Goal: Check status: Check status

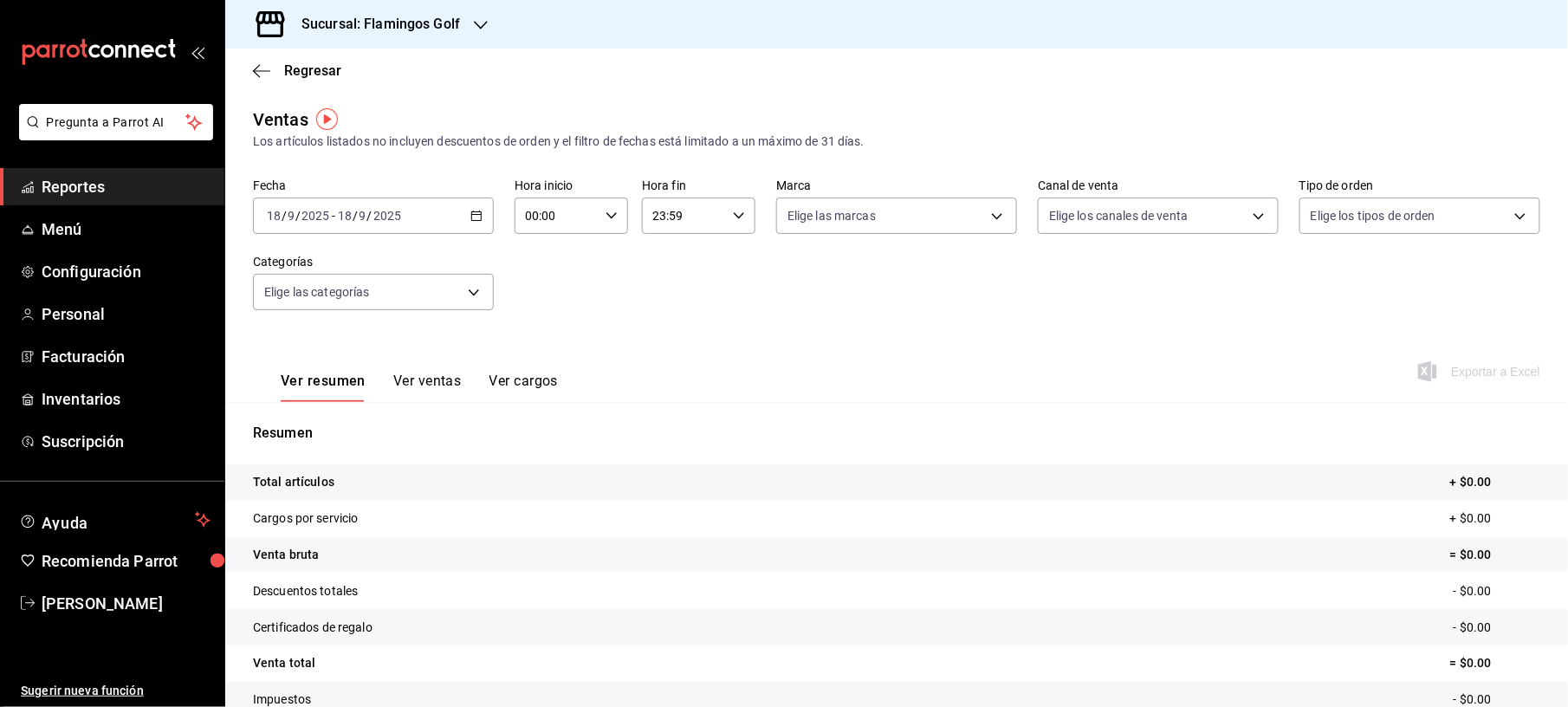
click at [458, 206] on div "[DATE] [DATE] - [DATE] [DATE]" at bounding box center [373, 215] width 241 height 36
click at [296, 296] on li "Ayer" at bounding box center [335, 306] width 162 height 39
click at [471, 213] on \(Stroke\) "button" at bounding box center [477, 216] width 11 height 10
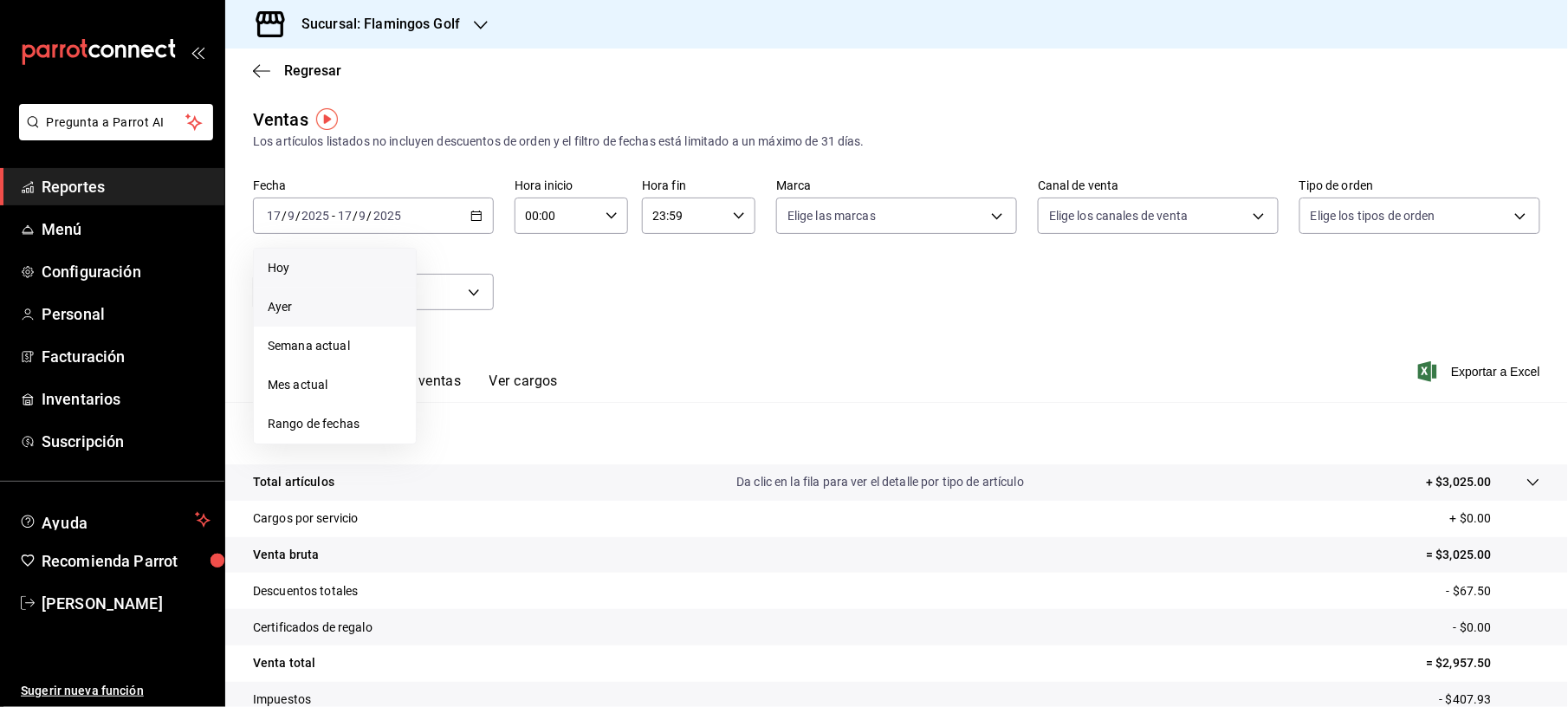
click at [350, 265] on span "Hoy" at bounding box center [334, 268] width 134 height 18
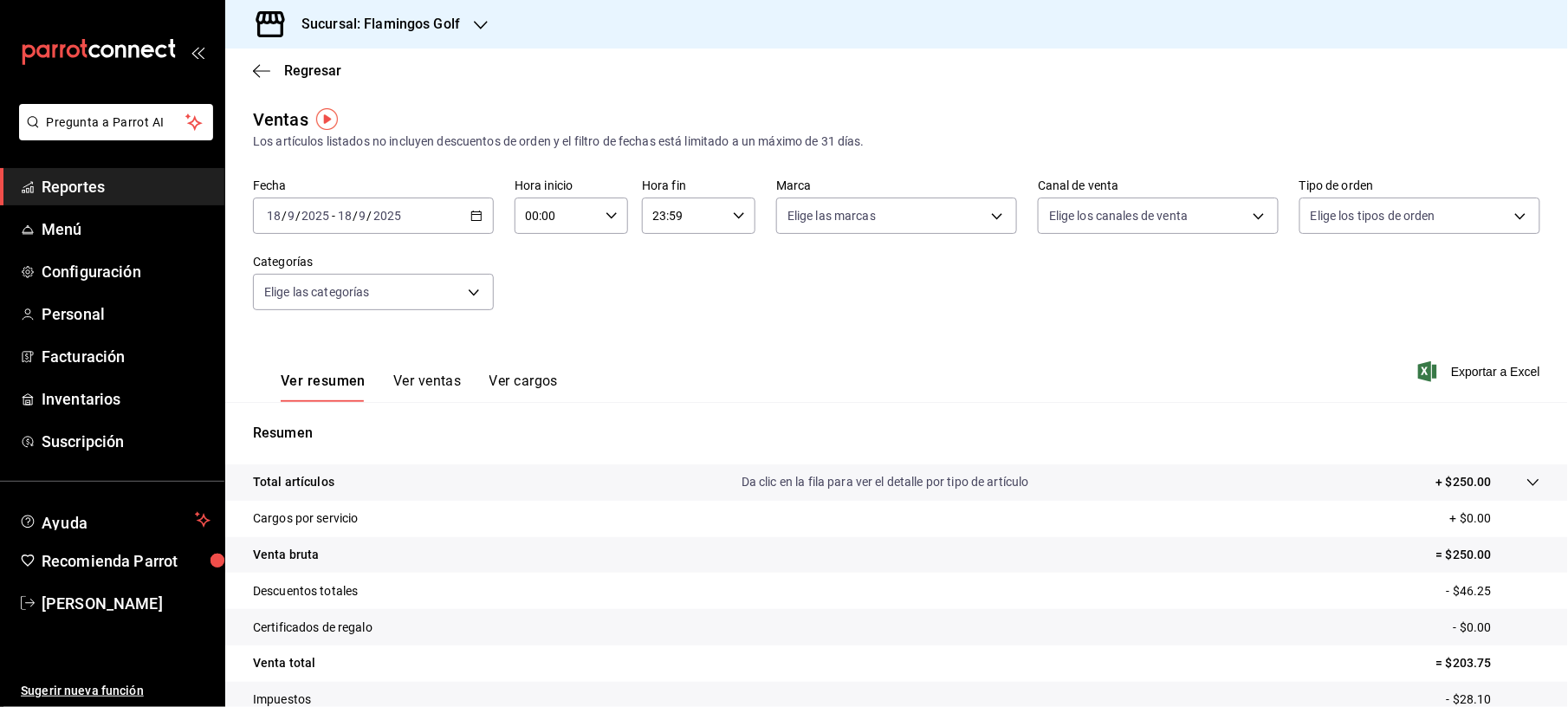
click at [406, 28] on h3 "Sucursal: Flamingos Golf" at bounding box center [373, 23] width 172 height 21
click at [299, 71] on span "Sabal (NAY)" at bounding box center [271, 75] width 65 height 18
click at [479, 220] on icon "button" at bounding box center [476, 215] width 12 height 12
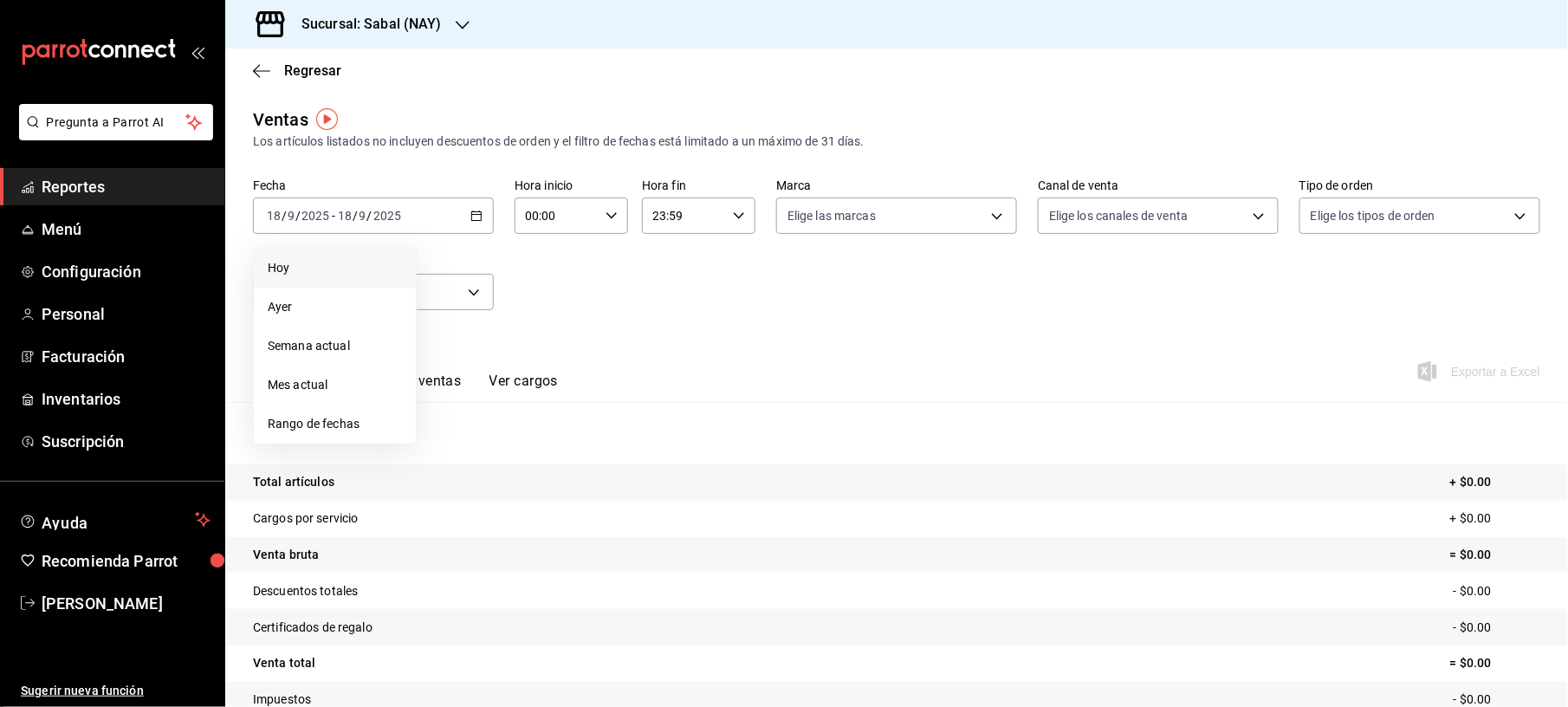
click at [319, 275] on span "Hoy" at bounding box center [334, 268] width 134 height 18
